Goal: Find specific page/section: Find specific page/section

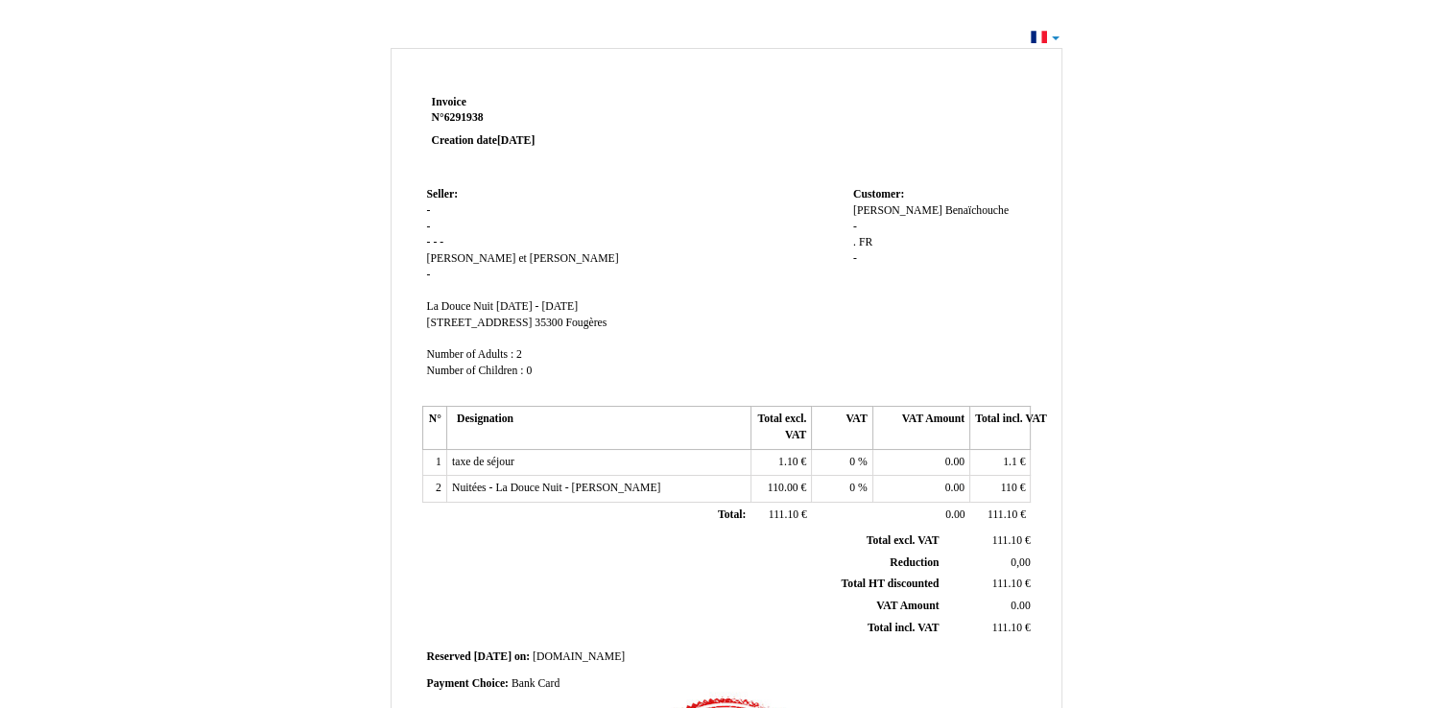
click at [1356, 336] on div "Invoice Invoice N° 6291938 6291938 Creation date [DATE] Seller: Seller: - - - -…" at bounding box center [726, 576] width 1452 height 1105
click at [1397, 367] on div "Invoice Invoice N° 6291938 6291938 Creation date [DATE] Seller: Seller: - - - -…" at bounding box center [726, 576] width 1452 height 1105
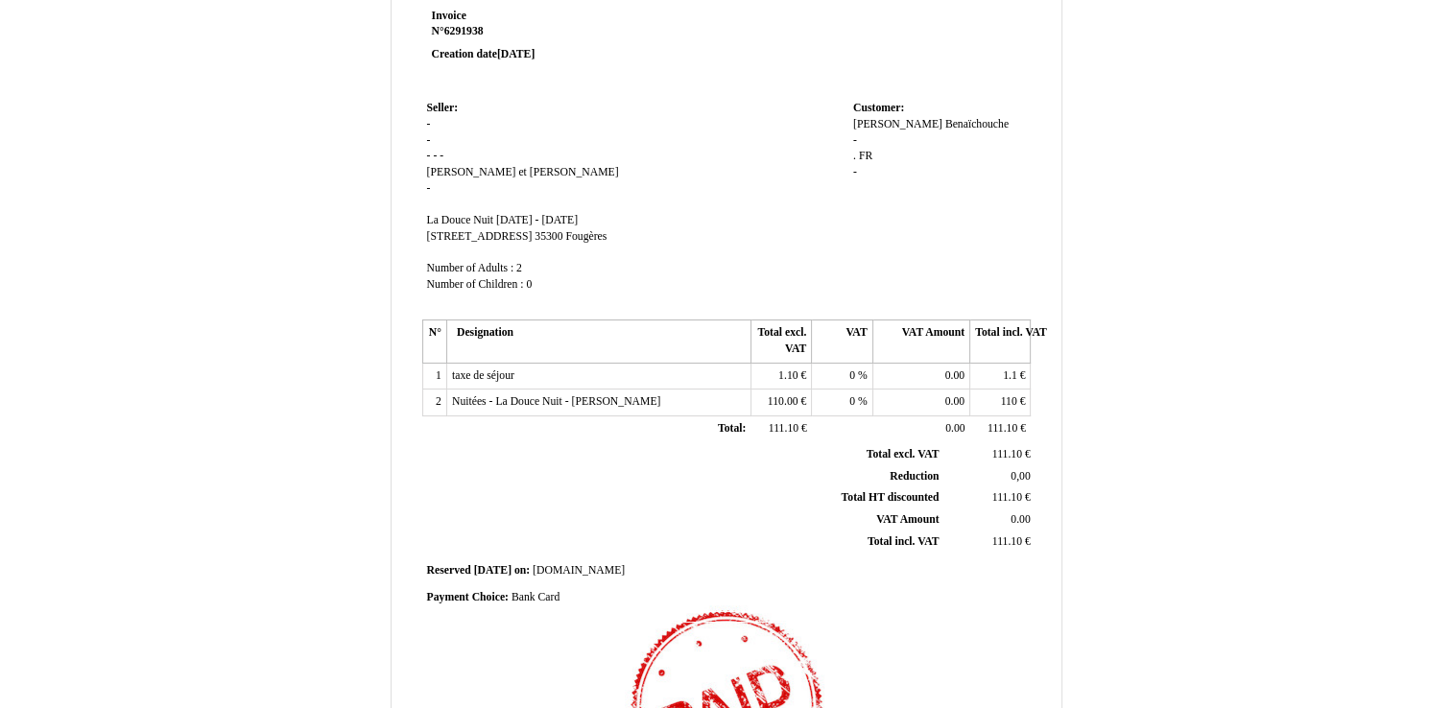
scroll to position [88, 0]
click at [993, 115] on div "[PERSON_NAME] Benaïchouche - . . FR FR -" at bounding box center [939, 155] width 173 height 81
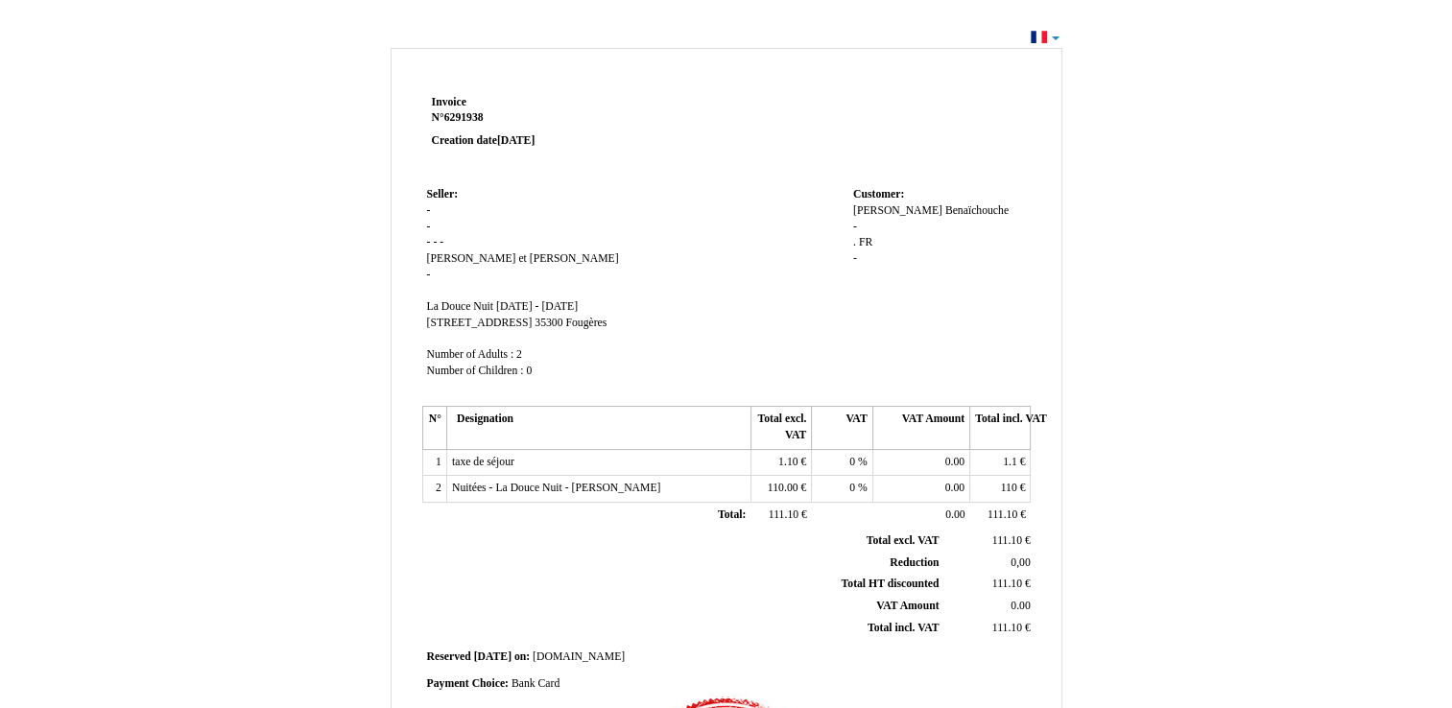
click at [993, 113] on td at bounding box center [849, 136] width 366 height 92
drag, startPoint x: 993, startPoint y: 113, endPoint x: 914, endPoint y: 333, distance: 233.5
click at [914, 333] on td "Customer: Customer: [PERSON_NAME] Benaïchouche - . . FR FR -" at bounding box center [940, 291] width 182 height 219
drag, startPoint x: 914, startPoint y: 333, endPoint x: 1249, endPoint y: 491, distance: 370.2
click at [1249, 491] on div "Invoice Invoice N° 6291938 6291938 Creation date [DATE] Seller: Seller: - - - -…" at bounding box center [726, 585] width 1123 height 1085
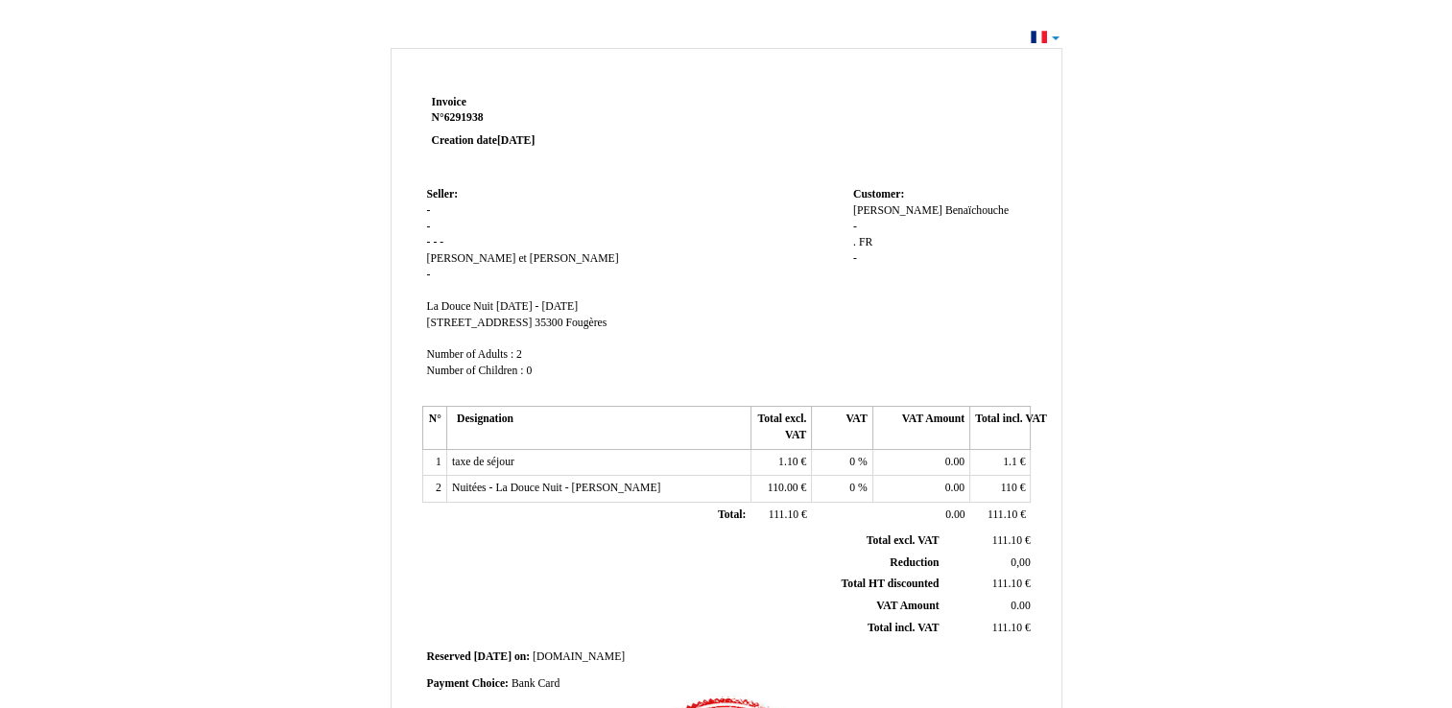
click at [872, 224] on div "[PERSON_NAME] Benaïchouche - . . FR FR -" at bounding box center [939, 244] width 173 height 81
click at [873, 215] on span "[PERSON_NAME]" at bounding box center [897, 210] width 89 height 12
drag, startPoint x: 873, startPoint y: 215, endPoint x: 1206, endPoint y: 323, distance: 350.3
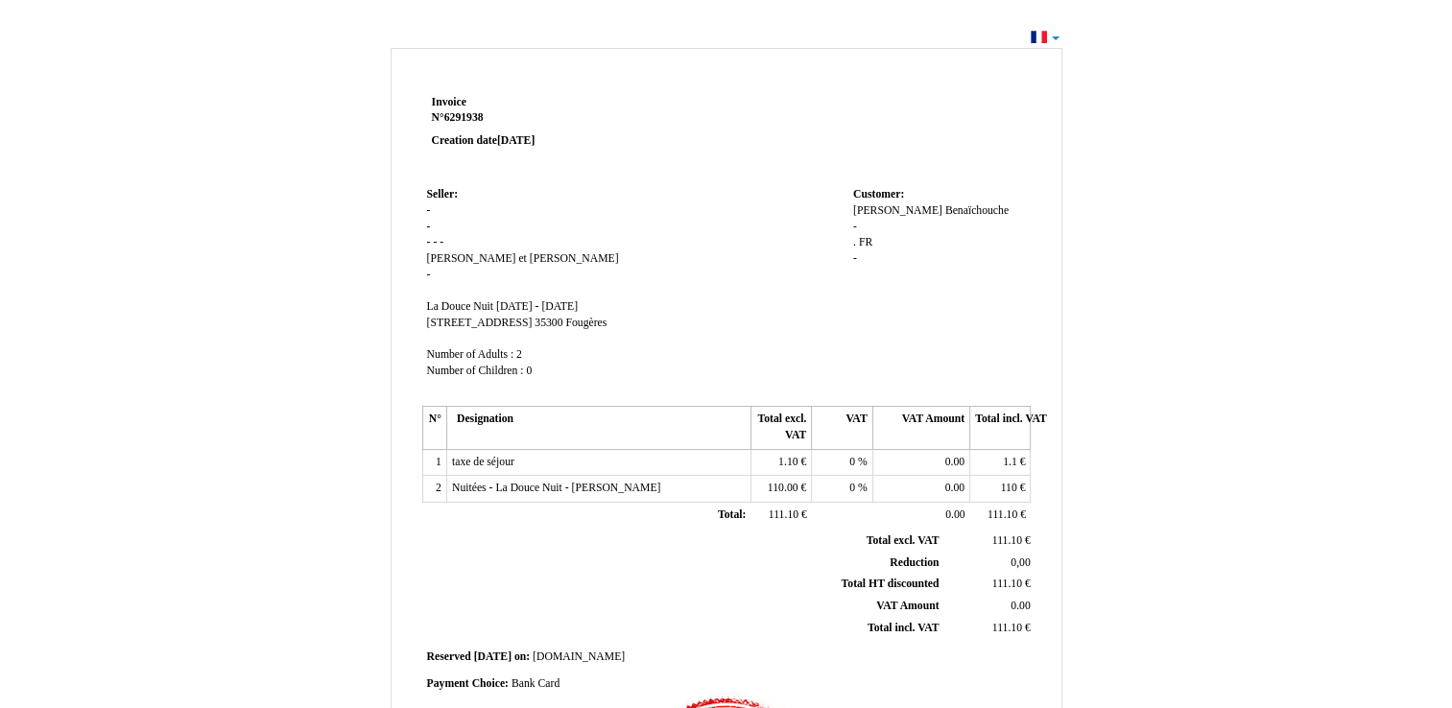
click at [1206, 323] on div "Invoice Invoice N° 6291938 6291938 Creation date [DATE] Seller: Seller: - - - -…" at bounding box center [726, 585] width 1123 height 1085
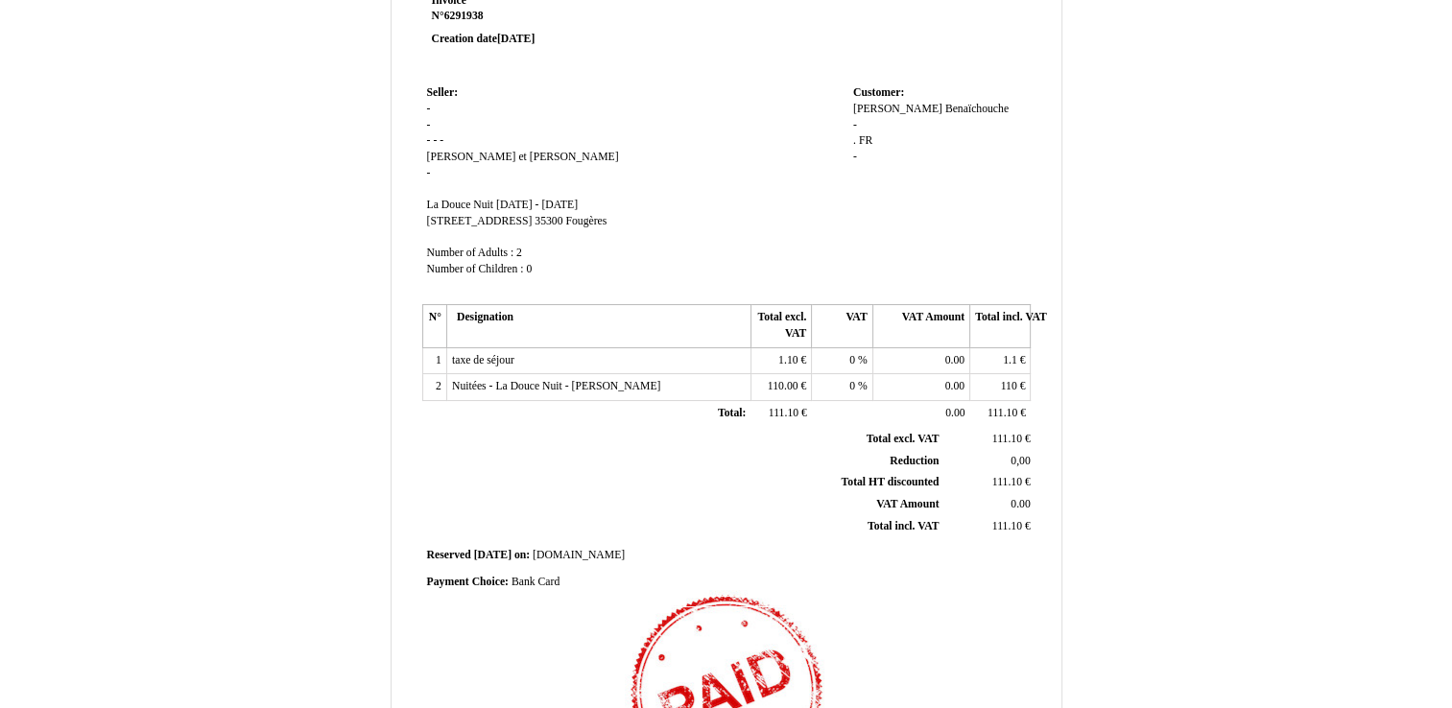
scroll to position [104, 0]
